Goal: Check status

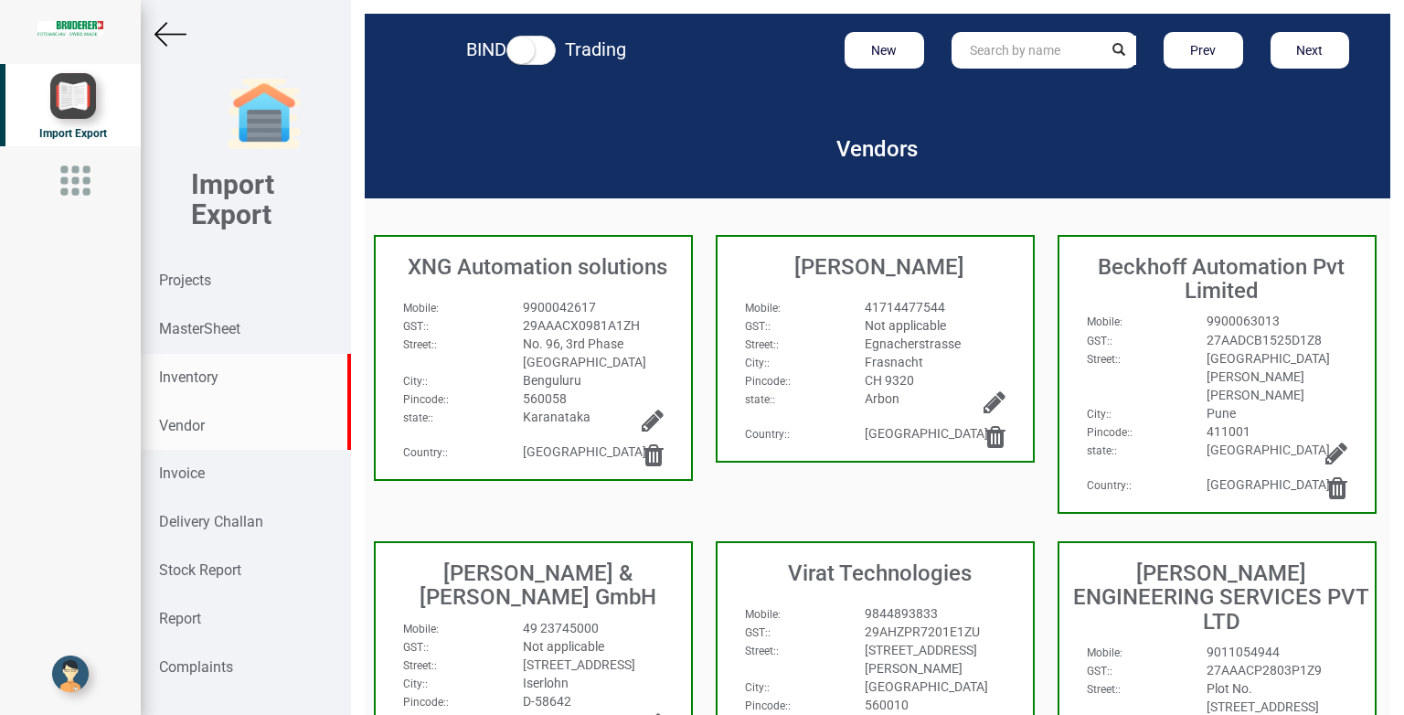
click at [224, 367] on div "Inventory" at bounding box center [246, 378] width 210 height 48
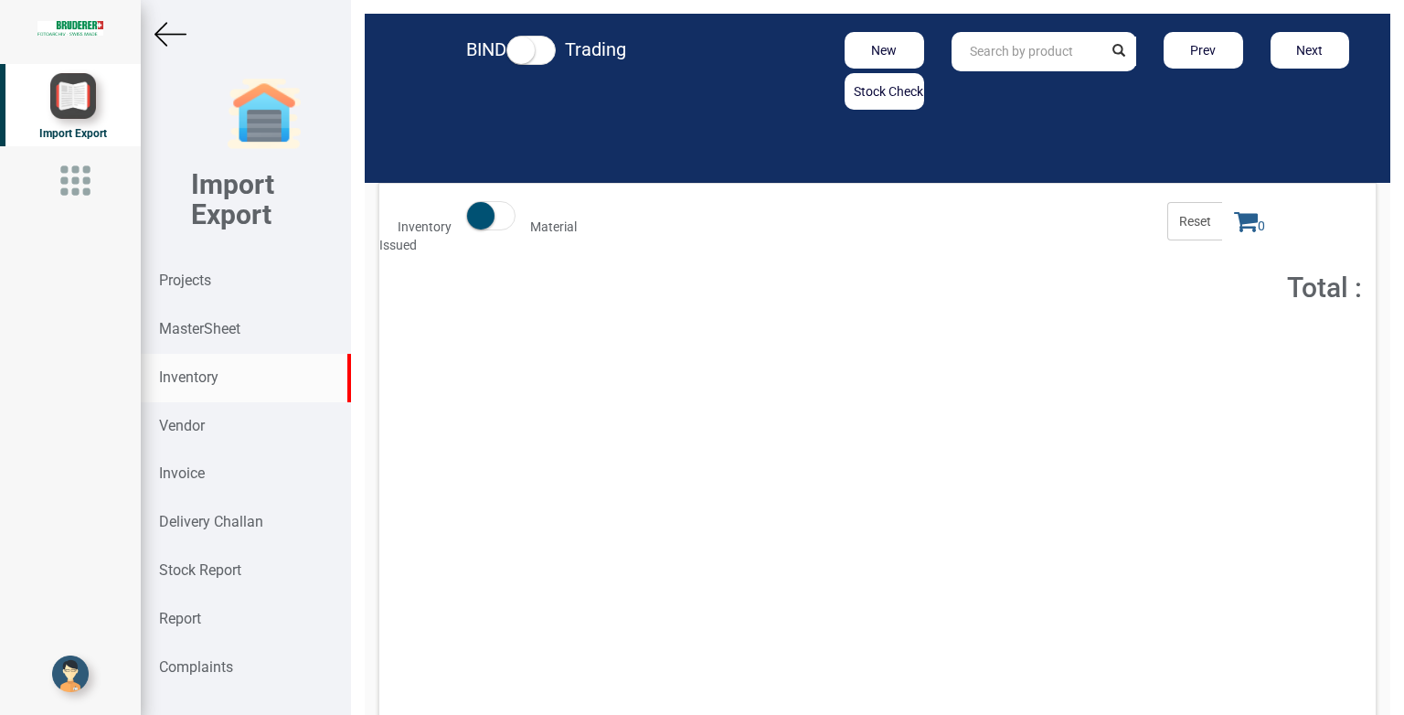
click at [1049, 52] on input "text" at bounding box center [1027, 51] width 152 height 39
click at [1021, 89] on strong "12581.00.0.00" at bounding box center [1012, 90] width 84 height 15
click at [1063, 48] on input "12581.00.0.00" at bounding box center [1027, 51] width 152 height 39
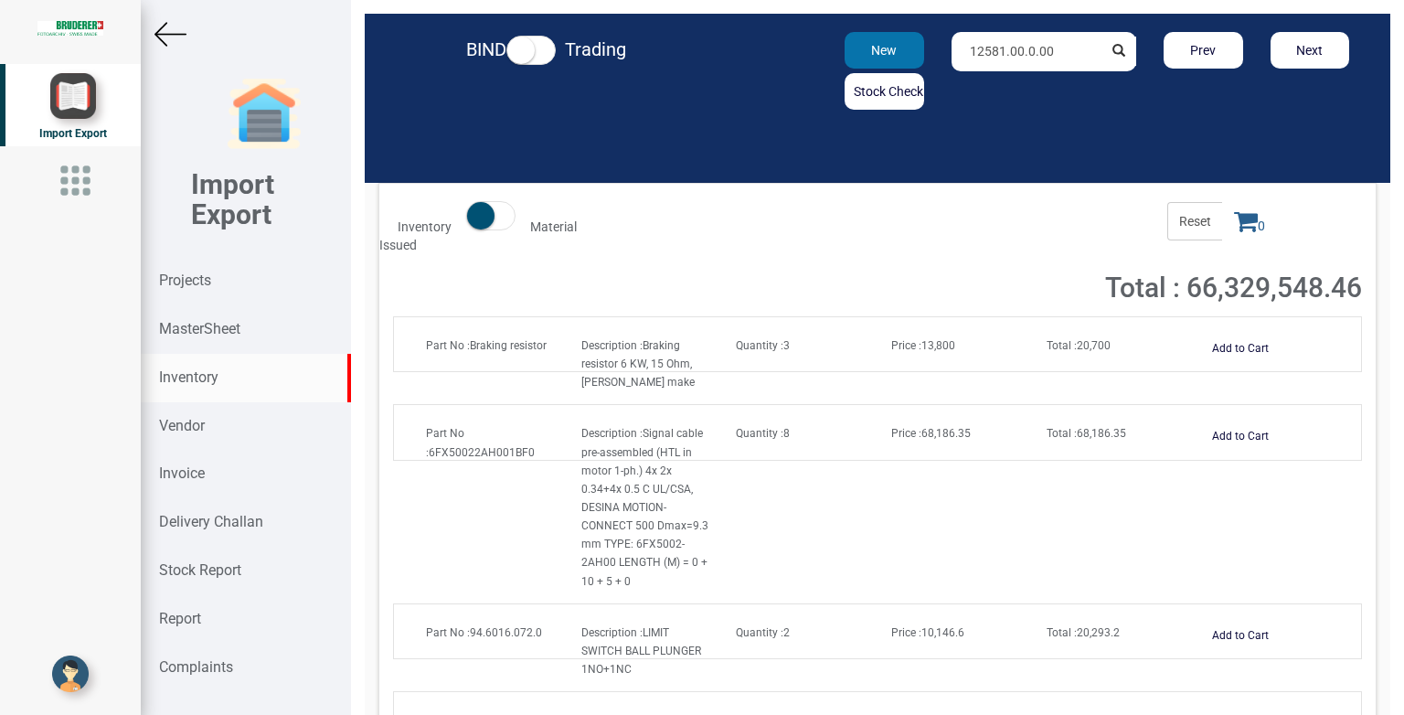
drag, startPoint x: 1045, startPoint y: 55, endPoint x: 899, endPoint y: 54, distance: 146.2
click at [899, 54] on div "New Stock Check 12581.00.0.00 Prev Next" at bounding box center [1043, 71] width 665 height 78
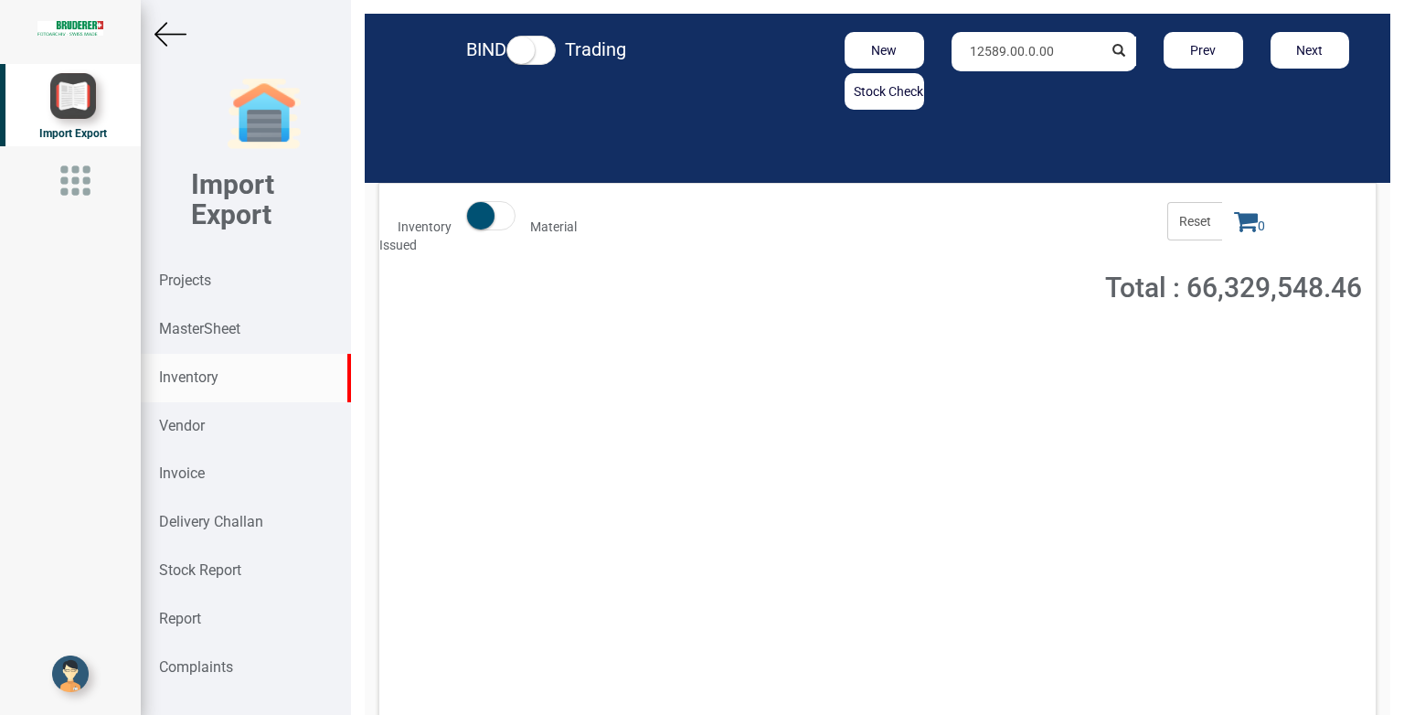
click at [1012, 41] on input "12589.00.0.00" at bounding box center [1027, 51] width 152 height 39
type input "12469.00.1.00"
click at [1097, 360] on div "Part No : 12469.00.1.00 Description : MOUNTING FLANGE Quantity : 1 Price : 37,2…" at bounding box center [877, 353] width 958 height 37
